Goal: Transaction & Acquisition: Purchase product/service

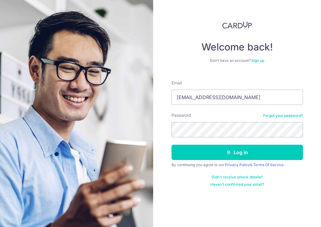
type input "[EMAIL_ADDRESS][DOMAIN_NAME]"
click at [237, 152] on button "Log in" at bounding box center [237, 152] width 131 height 15
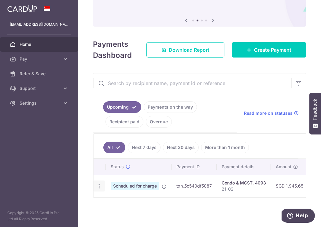
click at [98, 189] on div "Update payment Cancel payment Upload doc" at bounding box center [99, 185] width 11 height 11
click at [98, 185] on icon "button" at bounding box center [99, 186] width 6 height 6
click at [118, 203] on span "Update payment" at bounding box center [132, 202] width 42 height 7
radio input "true"
type input "1,945.65"
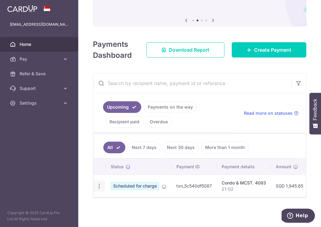
type input "15/10/2025"
type input "21-02"
type input "OCBC18"
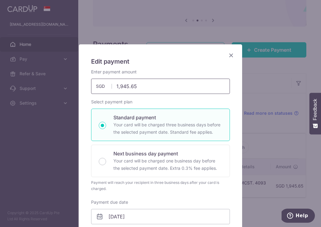
click at [146, 84] on input "1,945.65" at bounding box center [160, 86] width 139 height 15
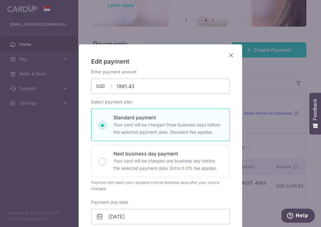
type input "1,991.43"
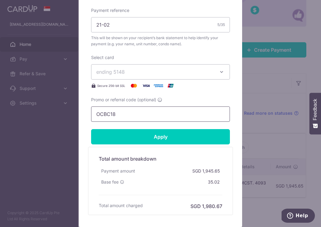
scroll to position [225, 0]
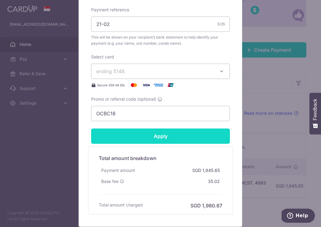
click at [186, 135] on input "Apply" at bounding box center [160, 135] width 139 height 15
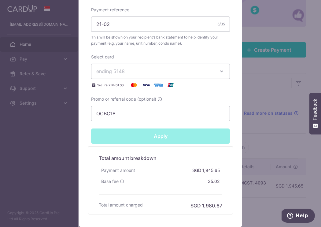
type input "Successfully Applied"
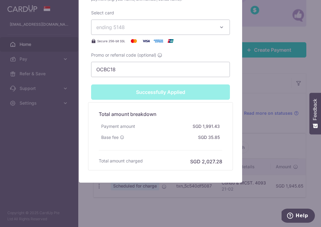
scroll to position [290, 0]
click at [269, 94] on div "Edit payment By clicking apply, you will make changes to all payments to 4093 s…" at bounding box center [160, 113] width 321 height 227
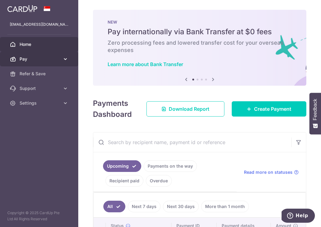
click at [60, 58] on link "Pay" at bounding box center [39, 59] width 78 height 15
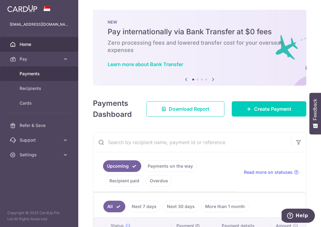
click at [39, 74] on span "Payments" at bounding box center [40, 74] width 40 height 6
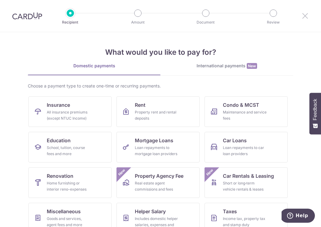
click at [305, 16] on icon at bounding box center [304, 16] width 7 height 8
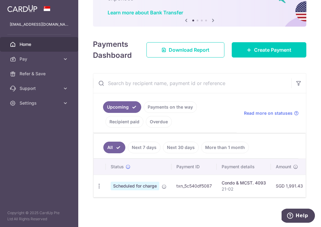
scroll to position [52, 0]
click at [196, 56] on link "Download Report" at bounding box center [185, 49] width 78 height 15
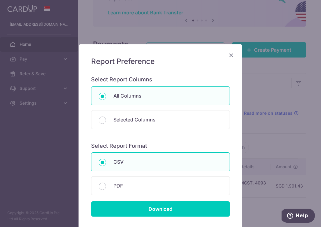
click at [231, 56] on icon "Close" at bounding box center [230, 55] width 7 height 8
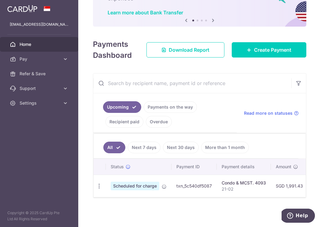
click at [220, 145] on link "More than 1 month" at bounding box center [225, 148] width 48 height 12
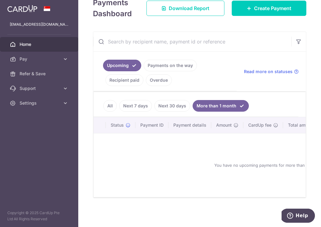
click at [168, 107] on link "Next 30 days" at bounding box center [172, 106] width 36 height 12
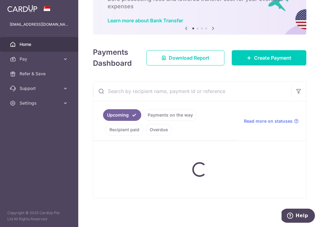
scroll to position [44, 0]
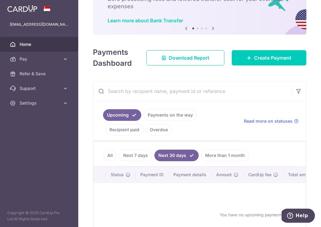
click at [129, 154] on link "Next 7 days" at bounding box center [135, 156] width 33 height 12
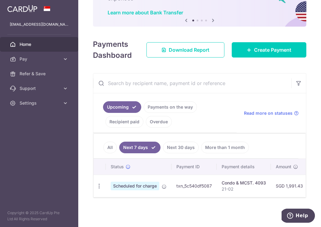
scroll to position [52, 0]
click at [265, 50] on span "Create Payment" at bounding box center [272, 49] width 37 height 7
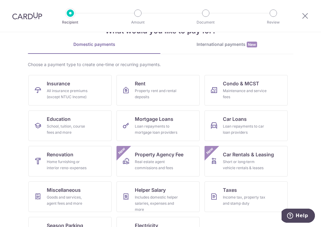
scroll to position [28, 0]
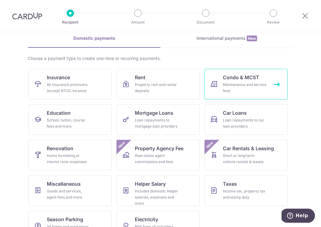
click at [236, 74] on span "Condo & MCST" at bounding box center [241, 77] width 36 height 7
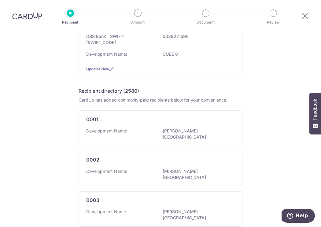
scroll to position [55, 0]
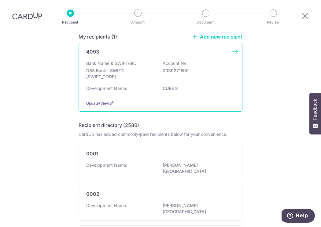
click at [122, 71] on p "DBS Bank | SWIFT: [SWIFT_CODE]" at bounding box center [120, 74] width 68 height 12
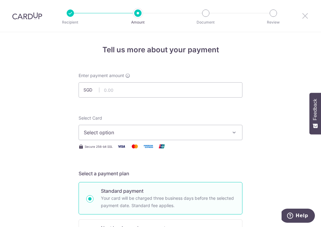
click at [302, 14] on icon at bounding box center [304, 16] width 7 height 8
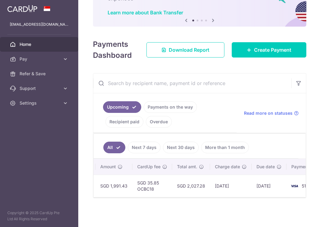
scroll to position [0, 122]
